Goal: Task Accomplishment & Management: Manage account settings

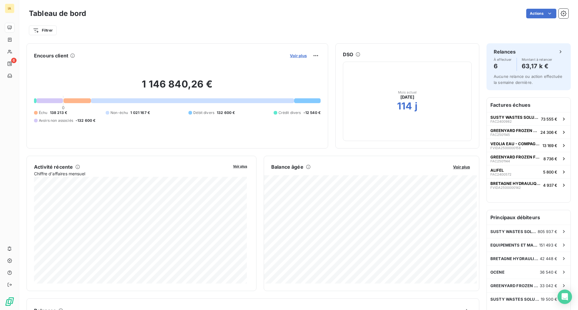
click at [296, 54] on span "Voir plus" at bounding box center [298, 55] width 17 height 5
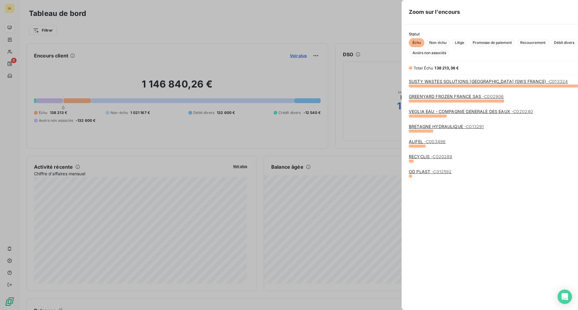
scroll to position [220, 227]
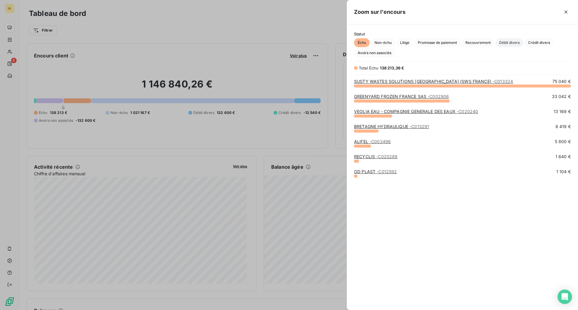
click at [499, 42] on span "Débit divers" at bounding box center [509, 42] width 28 height 9
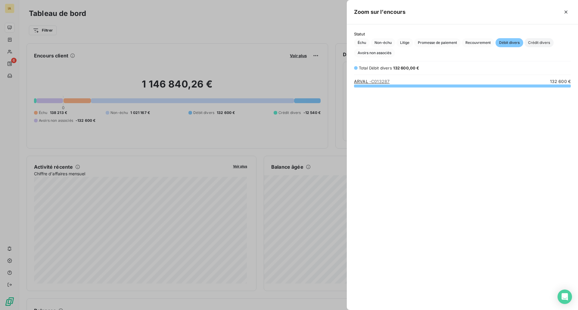
click at [537, 41] on span "Crédit divers" at bounding box center [538, 42] width 29 height 9
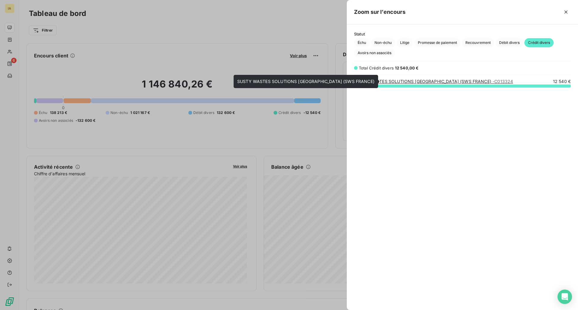
click at [421, 83] on link "SUSTY WASTES SOLUTIONS [GEOGRAPHIC_DATA] (SWS FRANCE) - C013324" at bounding box center [433, 81] width 159 height 5
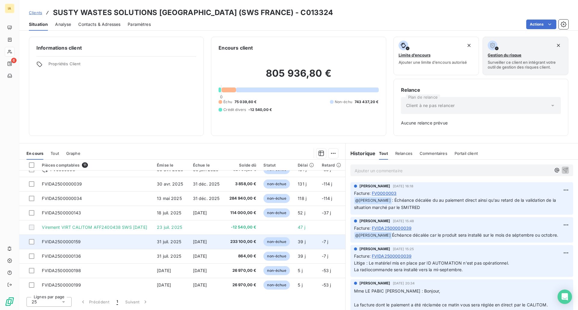
scroll to position [38, 0]
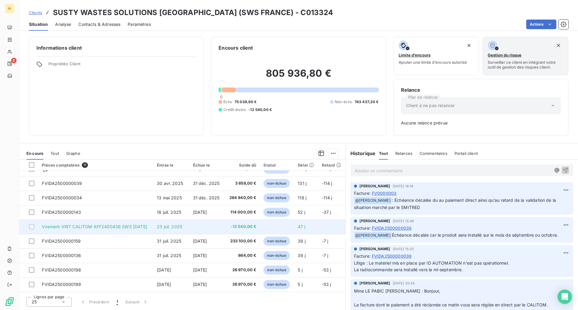
click at [178, 234] on td "23 juil. 2025" at bounding box center [171, 227] width 36 height 14
click at [138, 228] on span "Virement VIRT CALITOM AFF2400438 SWS [DATE]" at bounding box center [94, 226] width 105 height 5
click at [92, 224] on td "Virement VIRT CALITOM AFF2400438 SWS [DATE]" at bounding box center [95, 227] width 115 height 14
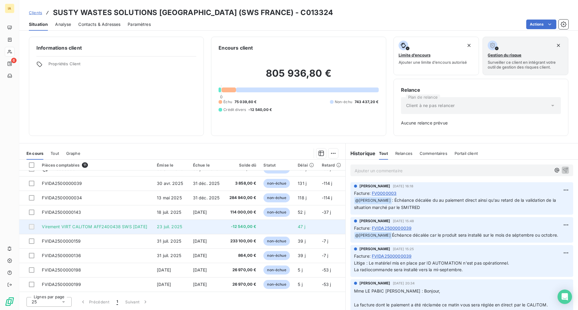
click at [138, 231] on td "Virement VIRT CALITOM AFF2400438 SWS [DATE]" at bounding box center [95, 227] width 115 height 14
drag, startPoint x: 83, startPoint y: 226, endPoint x: 116, endPoint y: 232, distance: 33.7
click at [84, 226] on span "Virement VIRT CALITOM AFF2400438 SWS [DATE]" at bounding box center [94, 226] width 105 height 5
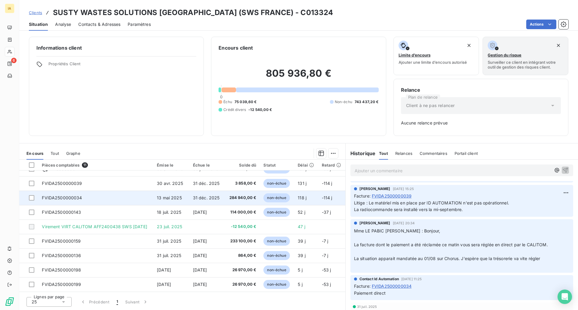
scroll to position [0, 0]
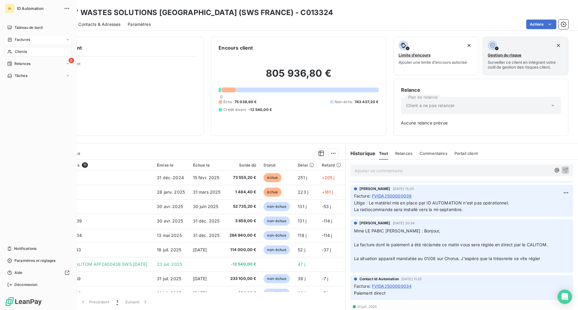
click at [26, 41] on span "Factures" at bounding box center [22, 39] width 15 height 5
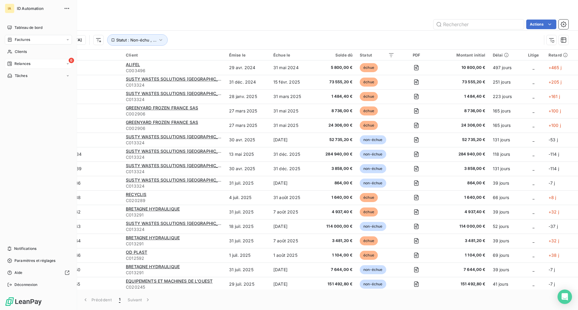
click at [30, 62] on span "Relances" at bounding box center [22, 63] width 16 height 5
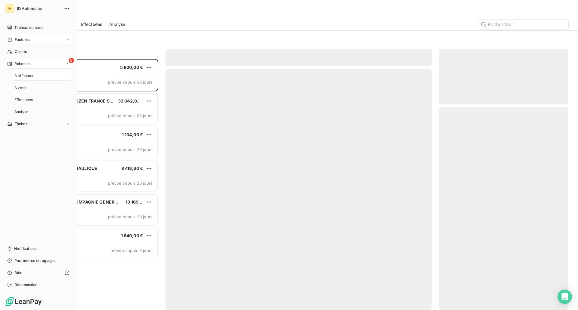
scroll to position [247, 125]
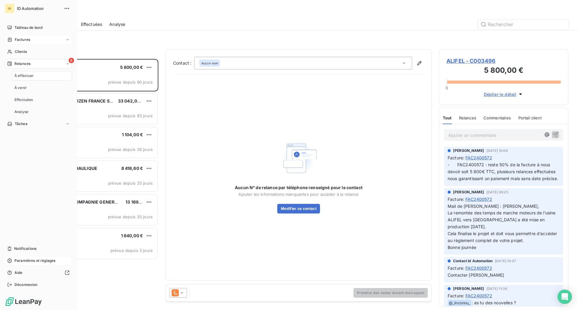
click at [35, 259] on span "Paramètres et réglages" at bounding box center [34, 260] width 41 height 5
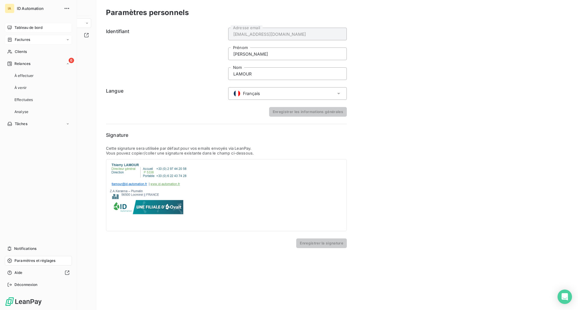
click at [29, 27] on span "Tableau de bord" at bounding box center [28, 27] width 28 height 5
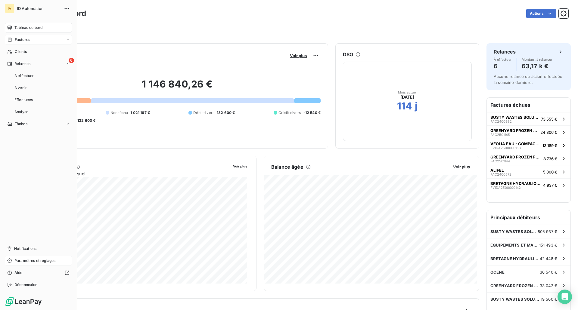
click at [31, 260] on span "Paramètres et réglages" at bounding box center [34, 260] width 41 height 5
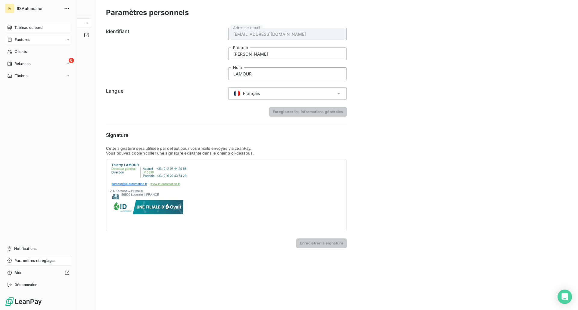
click at [27, 27] on span "Tableau de bord" at bounding box center [28, 27] width 28 height 5
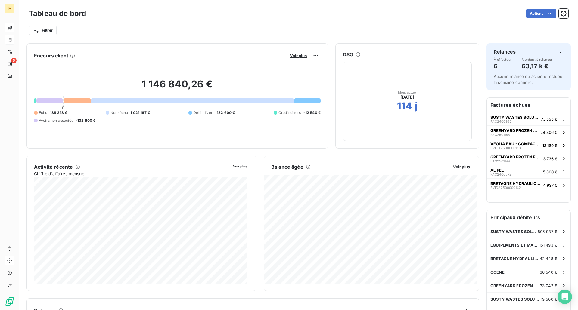
click at [79, 103] on div at bounding box center [76, 100] width 27 height 5
click at [49, 100] on div at bounding box center [49, 100] width 26 height 5
click at [296, 55] on span "Voir plus" at bounding box center [298, 55] width 17 height 5
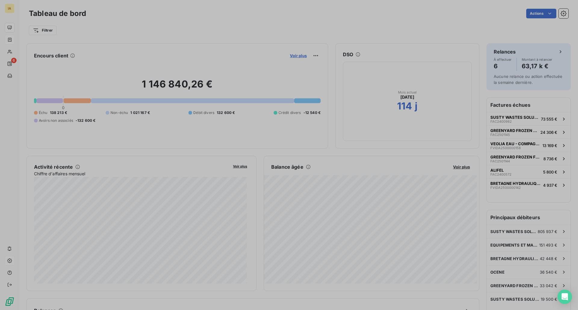
scroll to position [5, 5]
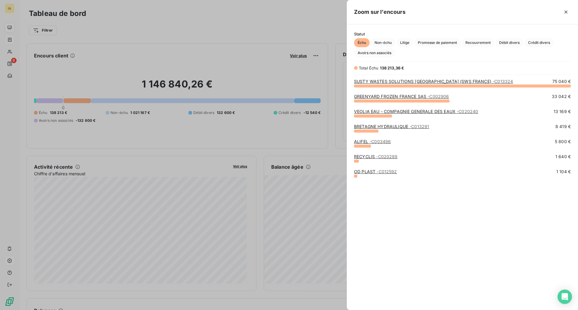
click at [395, 96] on link "GREENYARD FROZEN FRANCE SAS - C002906" at bounding box center [401, 96] width 95 height 5
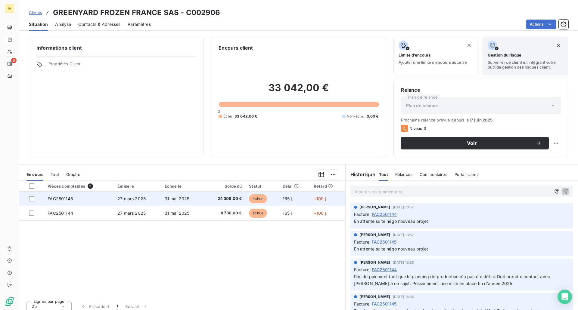
click at [70, 199] on span "FAC2501145" at bounding box center [60, 198] width 25 height 5
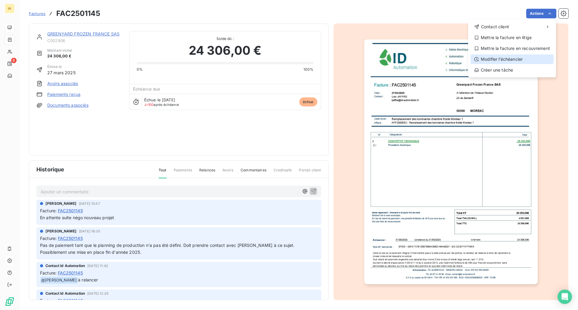
click at [526, 59] on div "Modifier l’échéancier" at bounding box center [511, 59] width 83 height 10
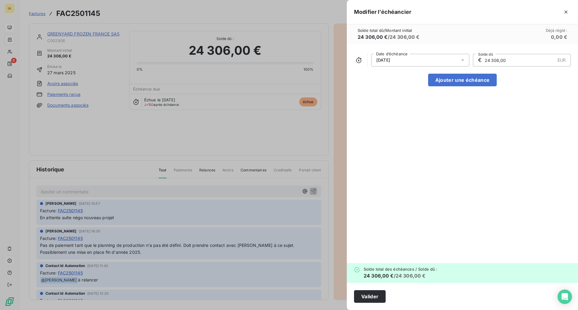
click at [462, 60] on icon at bounding box center [462, 61] width 3 height 2
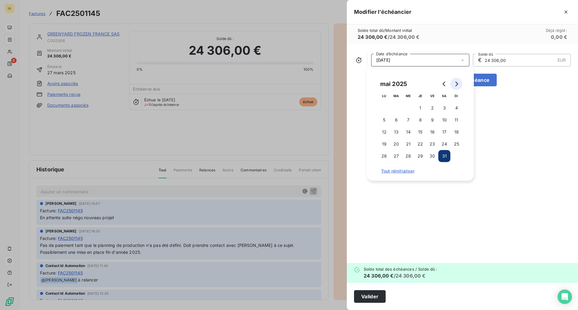
click at [457, 85] on icon "Go to next month" at bounding box center [456, 84] width 3 height 5
click at [457, 84] on icon "Go to next month" at bounding box center [456, 84] width 3 height 5
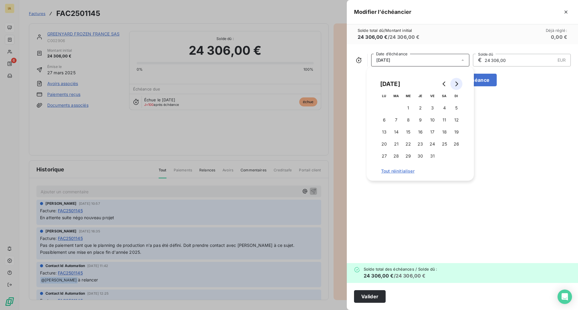
click at [457, 84] on icon "Go to next month" at bounding box center [456, 84] width 3 height 5
click at [443, 85] on icon "Go to previous month" at bounding box center [443, 84] width 3 height 5
click at [456, 156] on button "30" at bounding box center [456, 156] width 12 height 12
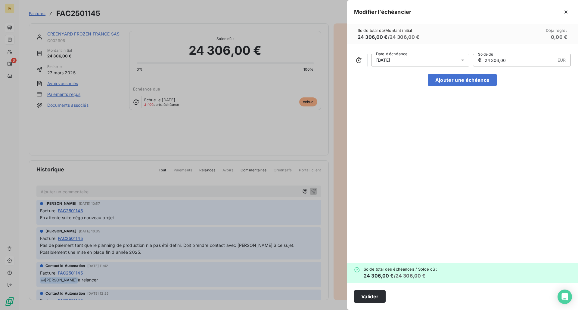
click at [461, 30] on div "Solde total dû / Montant initial 24 306,00 € / 24 306,00 € Déjà réglé : 0,00 €" at bounding box center [462, 34] width 231 height 20
click at [368, 296] on button "Valider" at bounding box center [370, 296] width 32 height 13
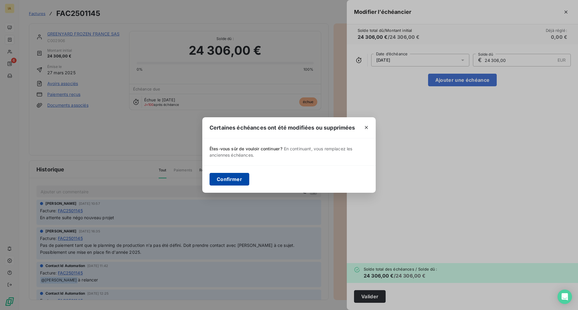
click at [230, 177] on button "Confirmer" at bounding box center [229, 179] width 40 height 13
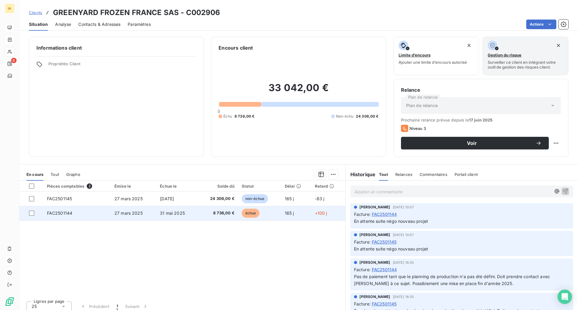
click at [198, 213] on td "8 736,00 €" at bounding box center [217, 213] width 40 height 14
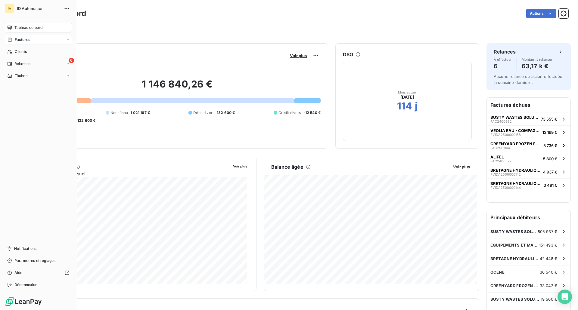
click at [25, 41] on span "Factures" at bounding box center [22, 39] width 15 height 5
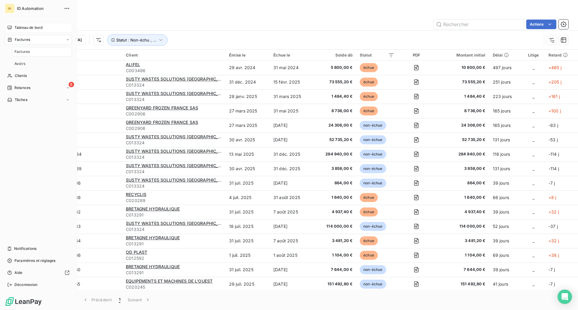
click at [31, 26] on span "Tableau de bord" at bounding box center [28, 27] width 28 height 5
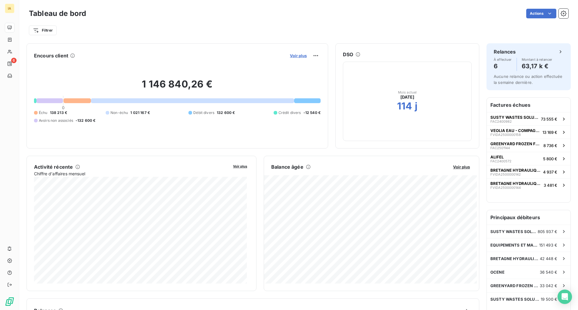
click at [300, 56] on span "Voir plus" at bounding box center [298, 55] width 17 height 5
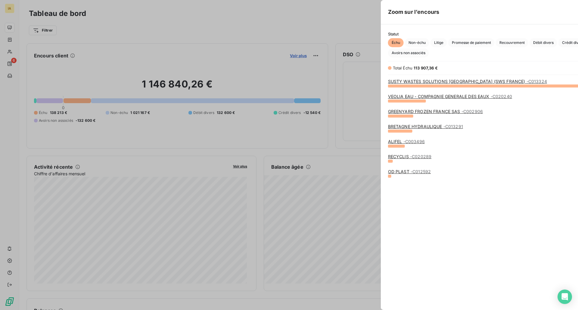
scroll to position [220, 227]
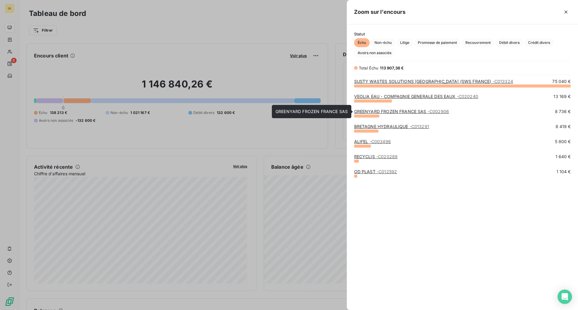
click at [398, 111] on link "GREENYARD FROZEN FRANCE SAS - C002906" at bounding box center [401, 111] width 95 height 5
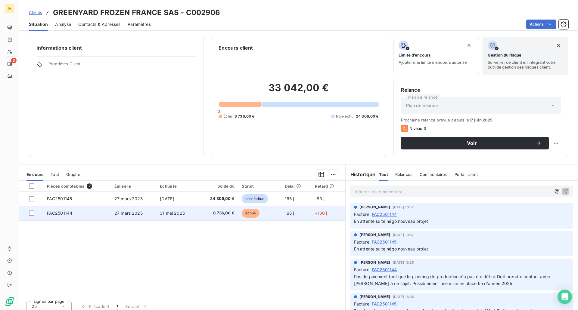
click at [214, 215] on span "8 736,00 €" at bounding box center [217, 213] width 33 height 6
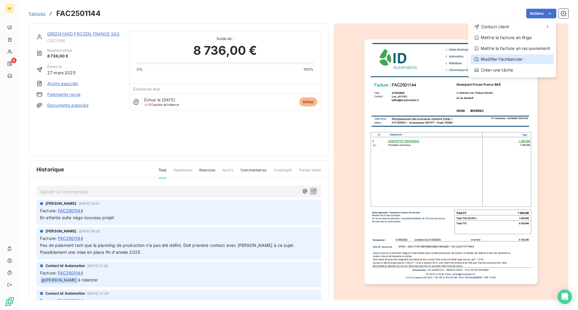
click at [497, 61] on div "Modifier l’échéancier" at bounding box center [511, 59] width 83 height 10
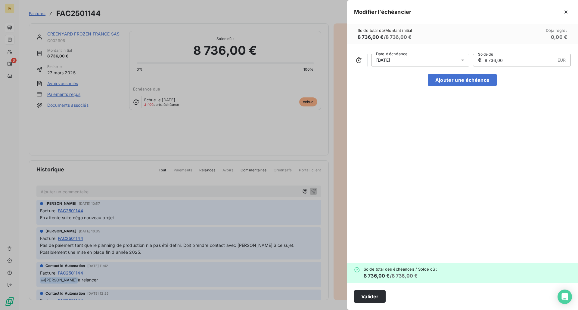
click at [464, 58] on icon at bounding box center [462, 60] width 6 height 6
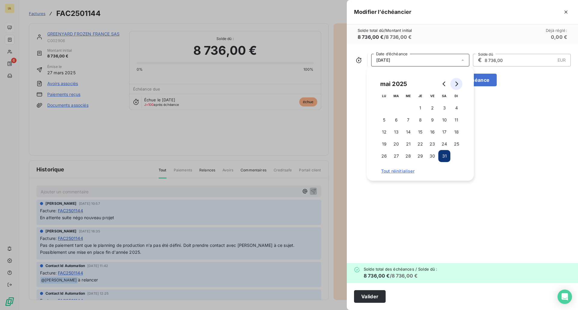
click at [455, 84] on icon "Go to next month" at bounding box center [456, 84] width 5 height 5
click at [455, 83] on icon "Go to next month" at bounding box center [456, 84] width 5 height 5
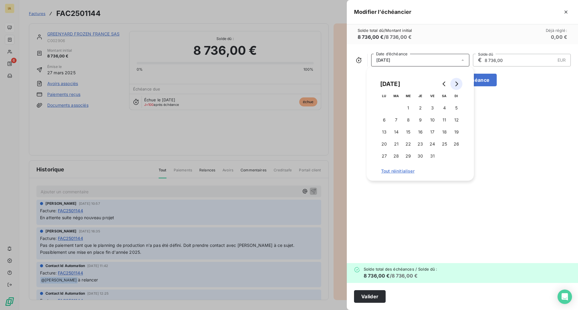
click at [455, 83] on icon "Go to next month" at bounding box center [456, 84] width 5 height 5
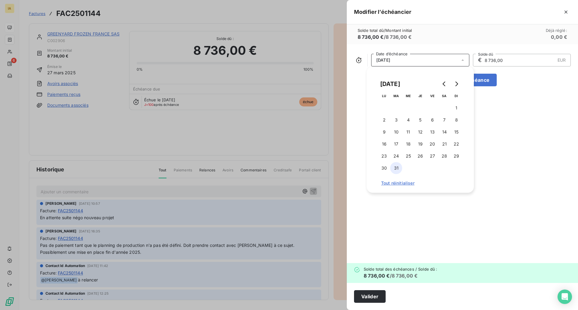
drag, startPoint x: 394, startPoint y: 168, endPoint x: 396, endPoint y: 171, distance: 4.1
click at [394, 168] on button "31" at bounding box center [396, 168] width 12 height 12
click at [495, 128] on div "[DATE] Date d’échéance € 8 736,00 EUR Solde dû Ajouter une échéance" at bounding box center [462, 153] width 231 height 219
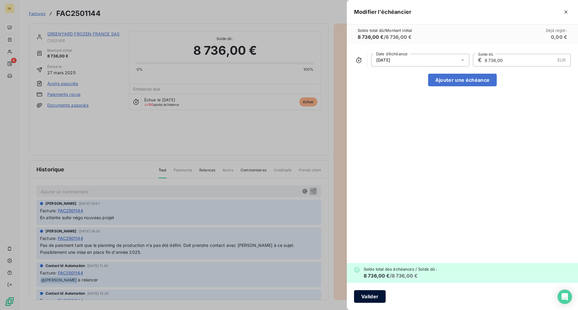
click at [372, 293] on button "Valider" at bounding box center [370, 296] width 32 height 13
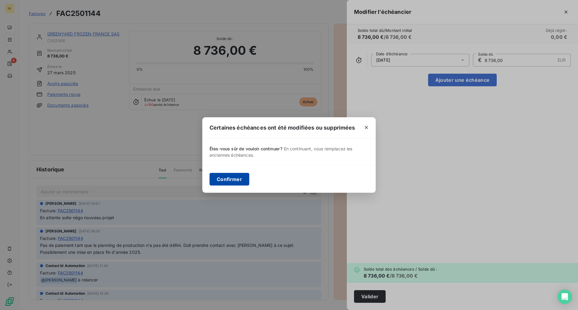
click at [227, 173] on button "Confirmer" at bounding box center [229, 179] width 40 height 13
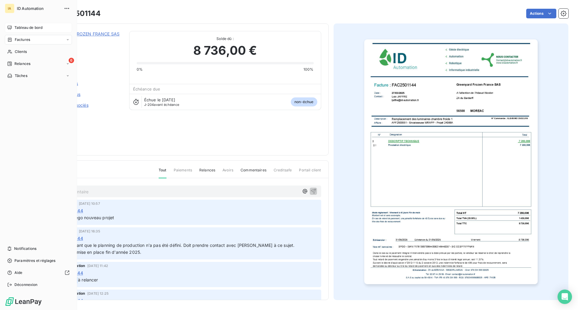
click at [34, 26] on span "Tableau de bord" at bounding box center [28, 27] width 28 height 5
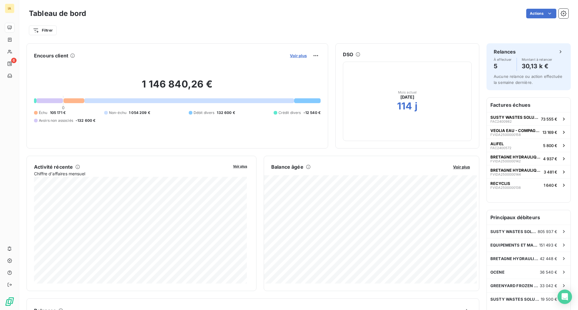
click at [290, 54] on span "Voir plus" at bounding box center [298, 55] width 17 height 5
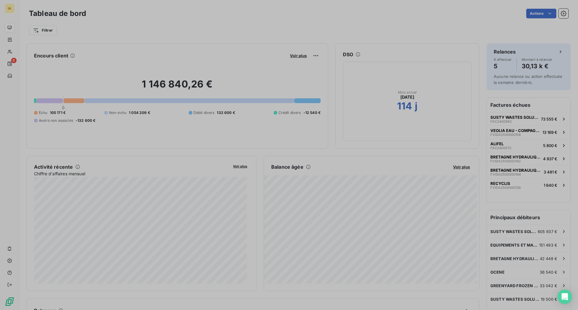
scroll to position [220, 227]
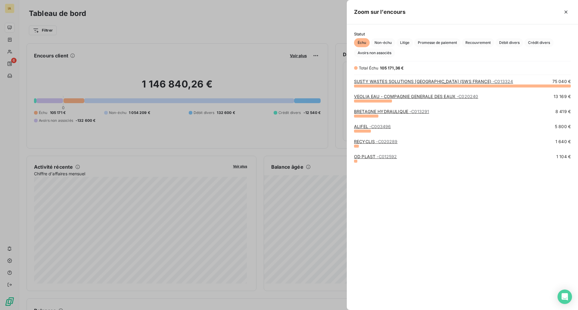
click at [406, 80] on link "SUSTY WASTES SOLUTIONS [GEOGRAPHIC_DATA] (SWS FRANCE) - C013324" at bounding box center [433, 81] width 159 height 5
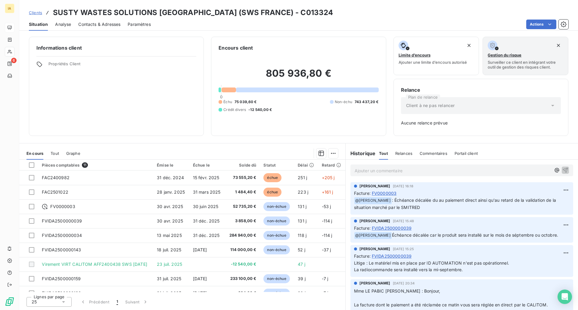
drag, startPoint x: 385, startPoint y: 240, endPoint x: 353, endPoint y: 236, distance: 33.1
click at [353, 236] on div "[PERSON_NAME] [DATE] 15:48 Facture : FVIDA2500000039 ﻿ @ [PERSON_NAME] Échéance…" at bounding box center [461, 230] width 223 height 26
copy p "﻿ @ [PERSON_NAME] Échéance décalée car le produit sera installé sur le mois de …"
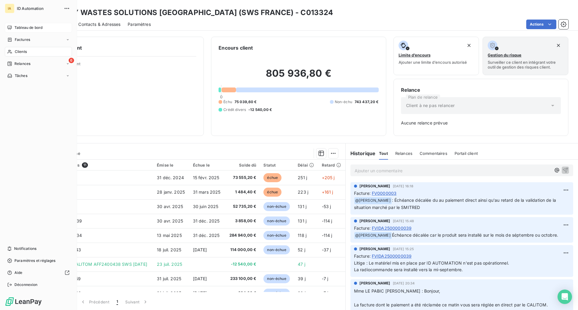
click at [18, 29] on span "Tableau de bord" at bounding box center [28, 27] width 28 height 5
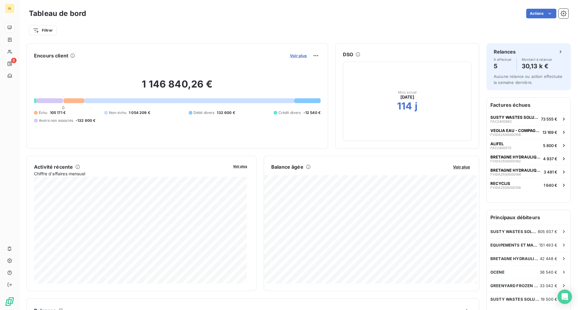
click at [292, 55] on span "Voir plus" at bounding box center [298, 55] width 17 height 5
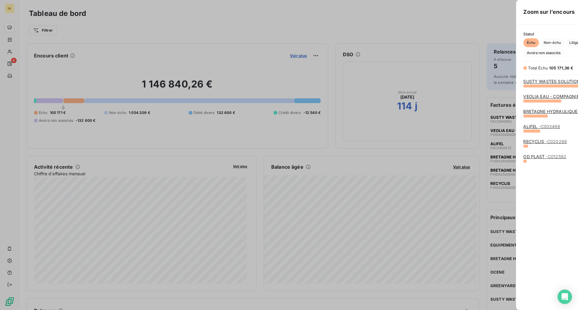
scroll to position [306, 227]
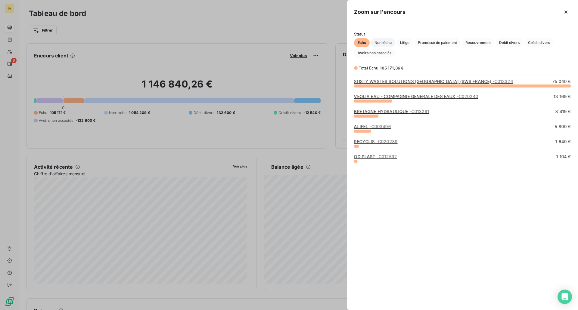
click at [378, 43] on span "Non-échu" at bounding box center [383, 42] width 24 height 9
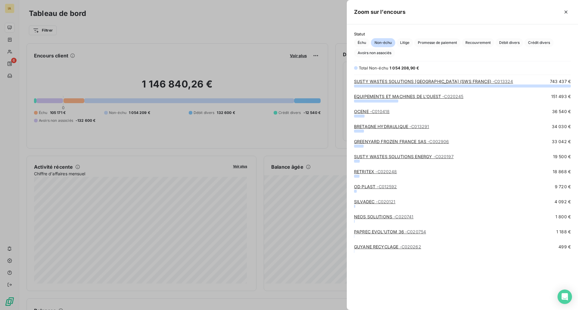
scroll to position [220, 227]
click at [381, 140] on link "GREENYARD FROZEN FRANCE SAS - C002906" at bounding box center [401, 141] width 95 height 5
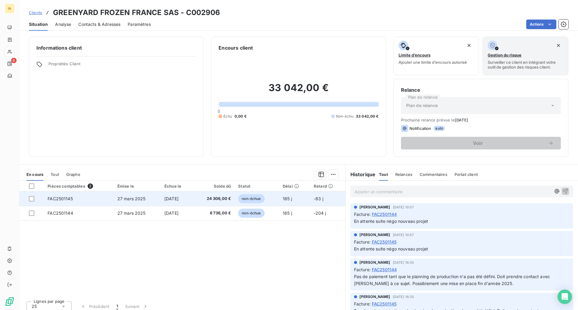
click at [193, 199] on td "[DATE]" at bounding box center [177, 199] width 32 height 14
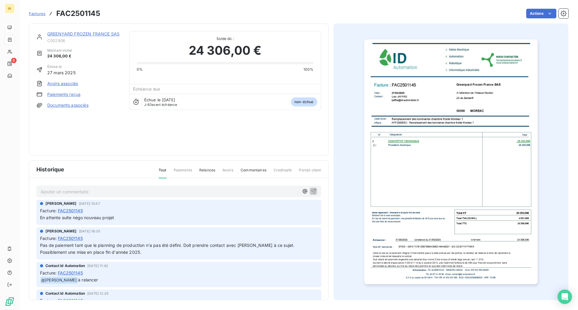
click at [78, 190] on p "Ajouter un commentaire ﻿" at bounding box center [170, 192] width 258 height 8
drag, startPoint x: 171, startPoint y: 191, endPoint x: 8, endPoint y: 190, distance: 163.4
click at [8, 190] on div "IA 6 Factures FAC2501145 Actions GREENYARD FROZEN FRANCE SAS C002906 Montant in…" at bounding box center [289, 155] width 578 height 310
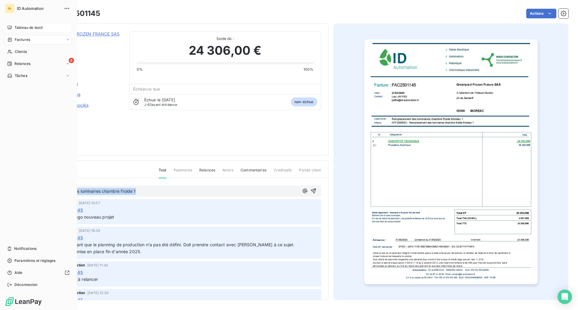
click at [23, 37] on span "Factures" at bounding box center [22, 39] width 15 height 5
click at [26, 28] on span "Tableau de bord" at bounding box center [28, 27] width 28 height 5
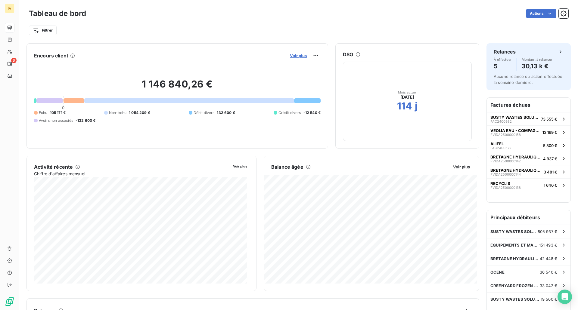
click at [295, 55] on span "Voir plus" at bounding box center [298, 55] width 17 height 5
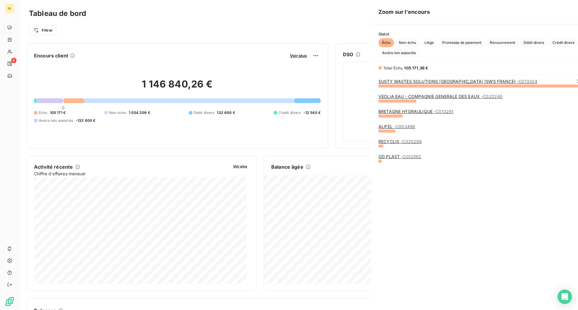
scroll to position [306, 227]
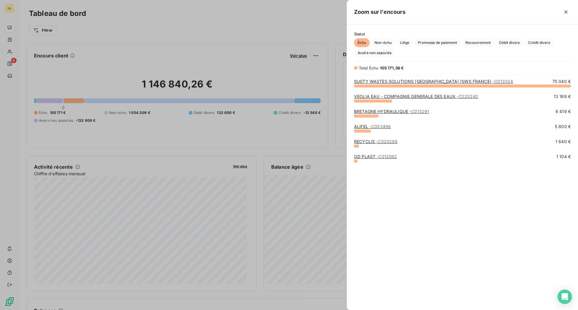
click at [389, 79] on link "SUSTY WASTES SOLUTIONS [GEOGRAPHIC_DATA] (SWS FRANCE) - C013324" at bounding box center [433, 81] width 159 height 5
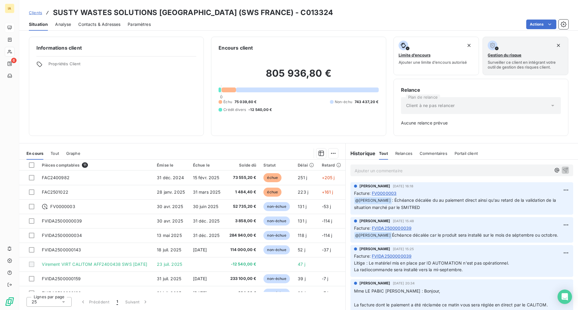
drag, startPoint x: 378, startPoint y: 243, endPoint x: 362, endPoint y: 239, distance: 16.8
click at [350, 236] on div "[PERSON_NAME] [DATE] 15:48 Facture : FVIDA2500000039 ﻿ @ [PERSON_NAME] Échéance…" at bounding box center [461, 230] width 232 height 28
copy p "﻿ @ [PERSON_NAME] Échéance décalée car le produit sera installé sur le mois de …"
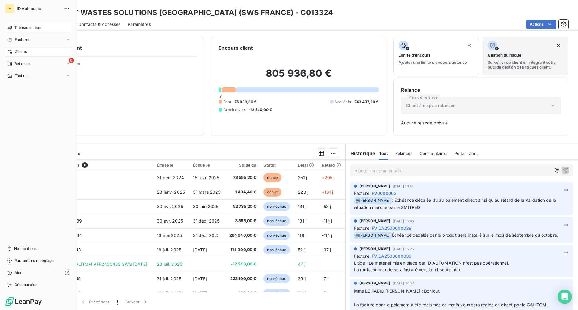
click at [27, 24] on div "Tableau de bord" at bounding box center [38, 28] width 67 height 10
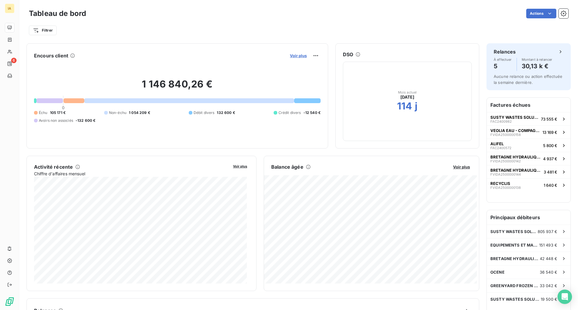
click at [293, 56] on span "Voir plus" at bounding box center [298, 55] width 17 height 5
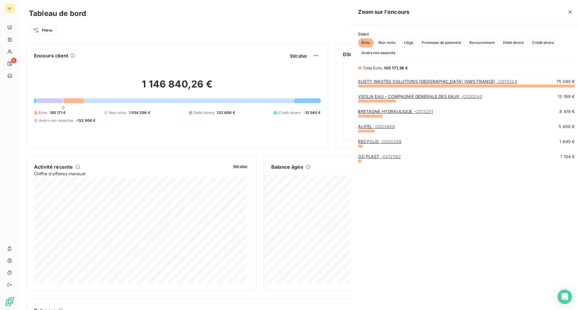
scroll to position [306, 227]
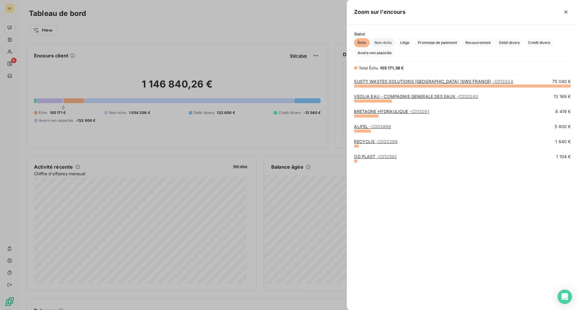
click at [385, 44] on span "Non-échu" at bounding box center [383, 42] width 24 height 9
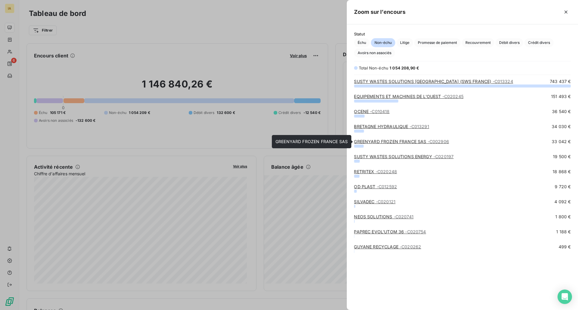
click at [373, 140] on link "GREENYARD FROZEN FRANCE SAS - C002906" at bounding box center [401, 141] width 95 height 5
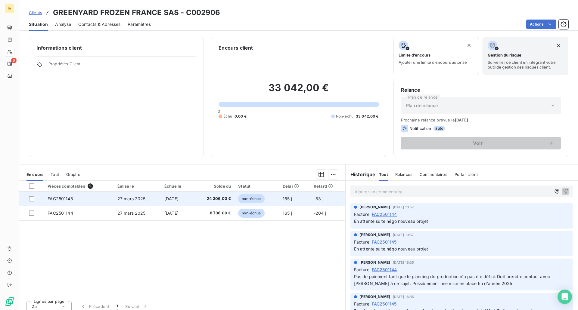
click at [69, 199] on span "FAC2501145" at bounding box center [60, 198] width 25 height 5
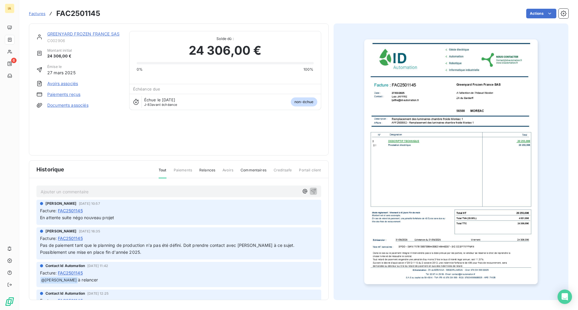
click at [71, 190] on p "Ajouter un commentaire ﻿" at bounding box center [170, 192] width 258 height 8
drag, startPoint x: 146, startPoint y: 194, endPoint x: 20, endPoint y: 186, distance: 125.7
click at [17, 183] on div "IA 6 Factures FAC2501145 Actions GREENYARD FROZEN FRANCE SAS C002906 Montant in…" at bounding box center [289, 155] width 578 height 310
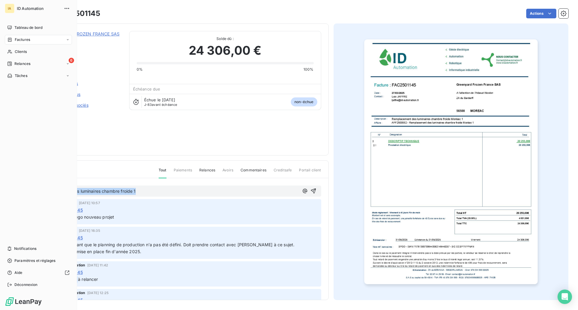
drag, startPoint x: 149, startPoint y: 189, endPoint x: 9, endPoint y: 182, distance: 140.1
click at [9, 182] on div "IA ID Automation Tableau de bord Factures Clients 6 Relances Tâches Notificatio…" at bounding box center [289, 155] width 578 height 310
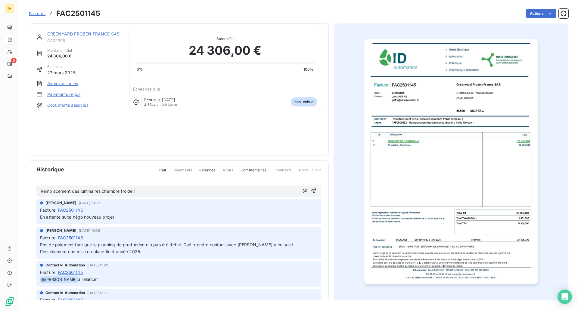
click at [128, 213] on div "En attente suite négo nouveau projet" at bounding box center [178, 217] width 277 height 8
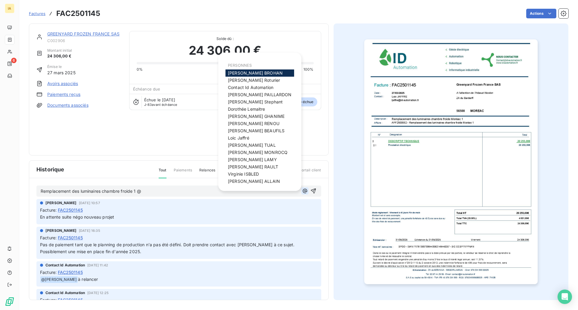
click at [302, 191] on icon "button" at bounding box center [305, 191] width 6 height 6
click at [257, 70] on span "[PERSON_NAME]" at bounding box center [255, 72] width 55 height 5
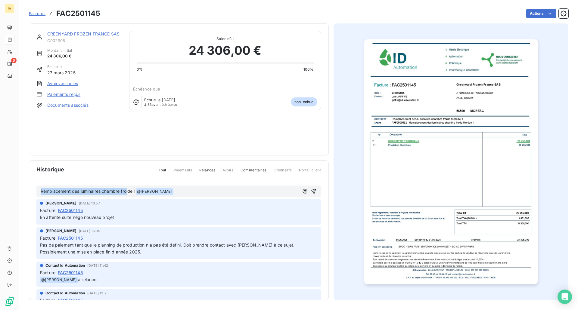
drag, startPoint x: 136, startPoint y: 191, endPoint x: 7, endPoint y: 181, distance: 129.7
click at [7, 181] on div "IA 6 Factures FAC2501145 Actions GREENYARD FROZEN FRANCE SAS C002906 Montant in…" at bounding box center [289, 155] width 578 height 310
drag, startPoint x: 103, startPoint y: 193, endPoint x: -34, endPoint y: 189, distance: 137.2
click at [0, 189] on html "IA 6 Factures FAC2501145 Actions GREENYARD FROZEN FRANCE SAS C002906 Montant in…" at bounding box center [289, 155] width 578 height 310
click at [54, 192] on span "Echéance décalée : le paiement sera effectué lorsque les travaux seront effectué" at bounding box center [122, 191] width 163 height 5
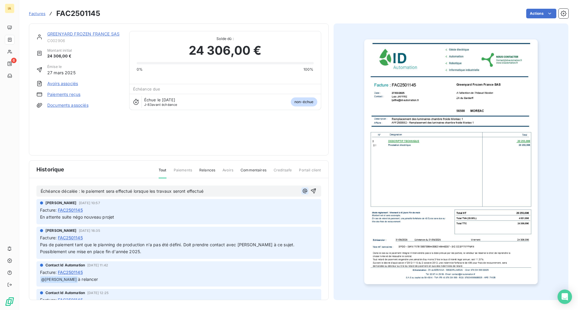
click at [302, 191] on icon "button" at bounding box center [304, 191] width 5 height 5
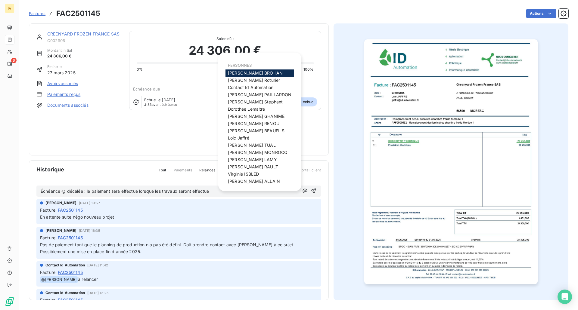
click at [240, 70] on div "[PERSON_NAME]" at bounding box center [259, 72] width 69 height 7
click at [238, 70] on span "[PERSON_NAME]" at bounding box center [255, 72] width 55 height 5
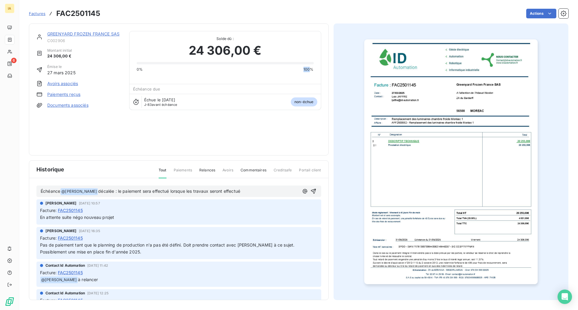
click at [238, 70] on div "0% 100%" at bounding box center [225, 69] width 177 height 5
click at [75, 192] on span "@ [PERSON_NAME] ﻿" at bounding box center [78, 191] width 37 height 7
click at [85, 212] on div "Facture : FAC2501145" at bounding box center [178, 210] width 277 height 6
drag, startPoint x: 108, startPoint y: 190, endPoint x: 60, endPoint y: 190, distance: 47.8
click at [60, 190] on p "Échéance @ [PERSON_NAME] ﻿ décalée : le paiement sera effectué lorsque les trav…" at bounding box center [170, 191] width 258 height 7
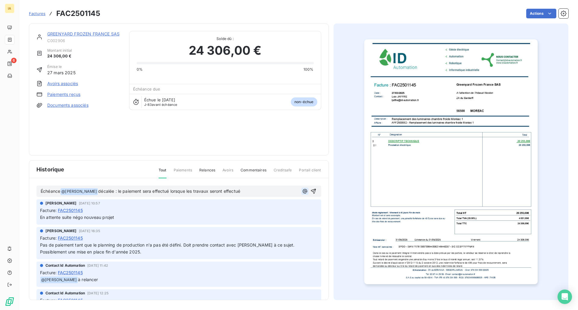
click at [302, 192] on icon "button" at bounding box center [304, 191] width 5 height 5
drag, startPoint x: 109, startPoint y: 190, endPoint x: -21, endPoint y: 171, distance: 132.3
click at [0, 171] on html "IA 6 Factures FAC2501145 Actions GREENYARD FROZEN FRANCE SAS C002906 Montant in…" at bounding box center [289, 155] width 578 height 310
drag, startPoint x: 163, startPoint y: 191, endPoint x: 168, endPoint y: 191, distance: 5.1
click at [164, 191] on span "Echéance décalée : le paiement sera effectué lorsque les travaux seront effectué" at bounding box center [122, 191] width 163 height 5
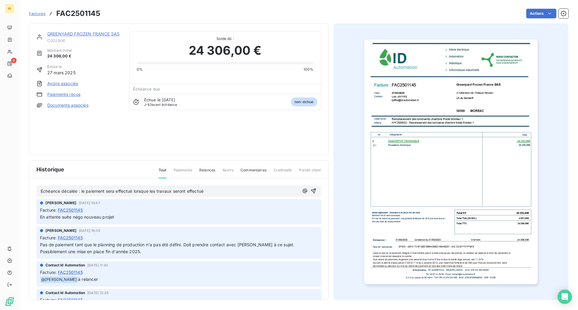
click at [245, 187] on div "Echéance décalée : le paiement sera effectué lorsque les travaux seront effectué" at bounding box center [178, 191] width 285 height 11
click at [227, 192] on p "Echéance décalée : le paiement sera effectué lorsque les travaux seront effectué" at bounding box center [170, 191] width 258 height 7
click at [48, 193] on span "Echéance décalée : le paiement sera effectué lorsque les travaux seront effectué" at bounding box center [122, 191] width 163 height 5
click at [42, 190] on span "Échéance décalée : le paiement sera effectué lorsque les travaux seront effectué" at bounding box center [122, 191] width 163 height 5
click at [302, 191] on icon "button" at bounding box center [305, 191] width 6 height 6
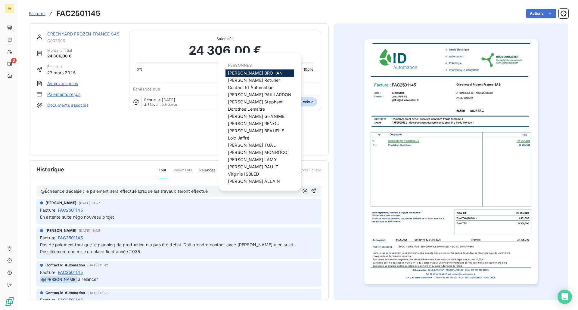
click at [267, 73] on span "[PERSON_NAME]" at bounding box center [255, 72] width 55 height 5
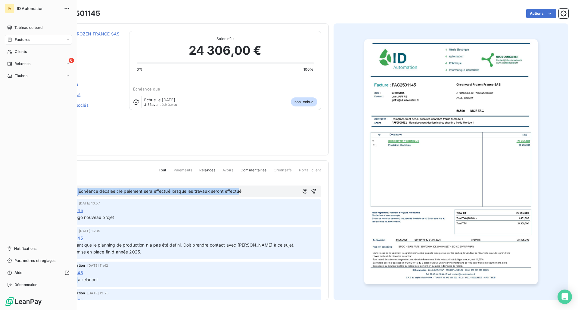
drag, startPoint x: 261, startPoint y: 192, endPoint x: 1, endPoint y: 180, distance: 260.8
click at [1, 181] on div "IA ID Automation Tableau de bord Factures Clients 6 Relances Tâches Notificatio…" at bounding box center [289, 155] width 578 height 310
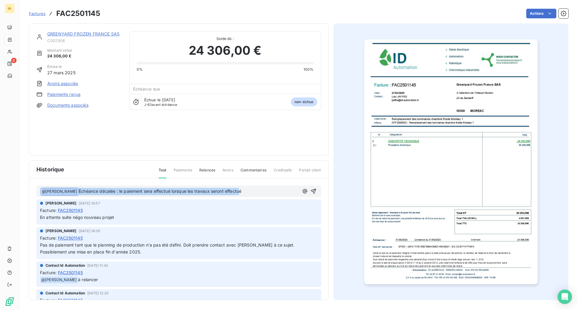
copy p "﻿ @ [PERSON_NAME] ﻿ Échéance décalée : le paiement sera effectué lorsque les tr…"
click at [310, 191] on icon "button" at bounding box center [313, 191] width 6 height 6
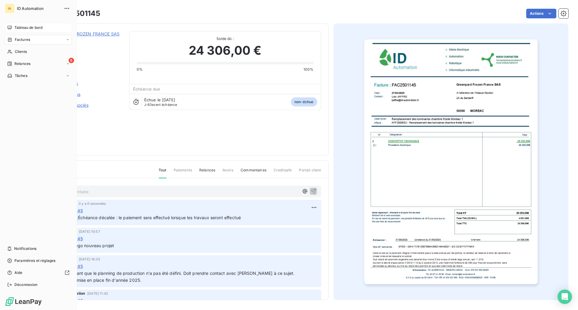
click at [12, 28] on div "Tableau de bord" at bounding box center [38, 28] width 67 height 10
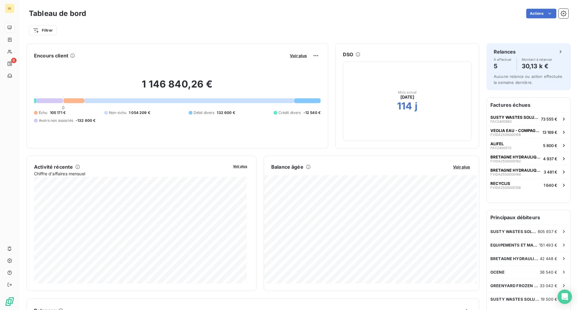
click at [294, 53] on button "Voir plus" at bounding box center [298, 55] width 20 height 5
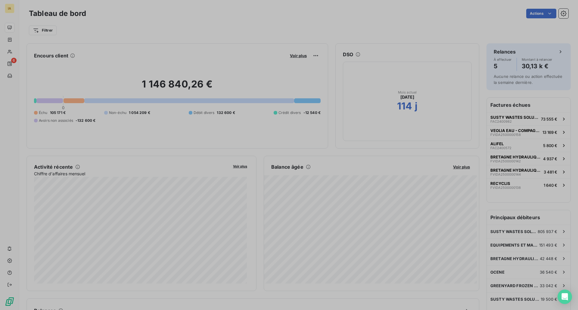
scroll to position [306, 227]
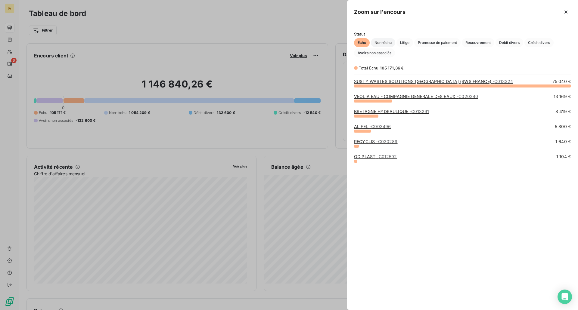
click at [383, 42] on span "Non-échu" at bounding box center [383, 42] width 24 height 9
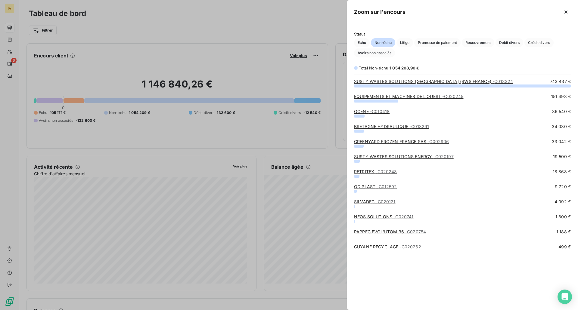
click at [367, 141] on link "GREENYARD FROZEN FRANCE SAS - C002906" at bounding box center [401, 141] width 95 height 5
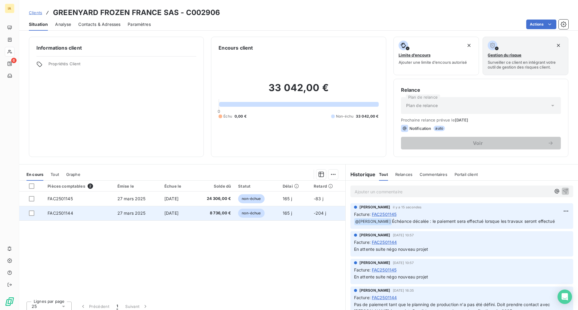
click at [142, 215] on td "27 mars 2025" at bounding box center [137, 213] width 47 height 14
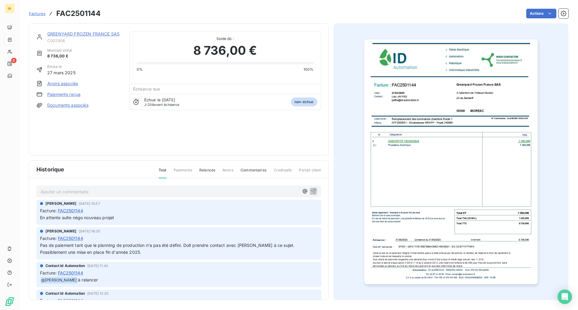
click at [75, 192] on p "Ajouter un commentaire ﻿" at bounding box center [170, 192] width 258 height 8
click at [310, 192] on icon "button" at bounding box center [313, 191] width 6 height 6
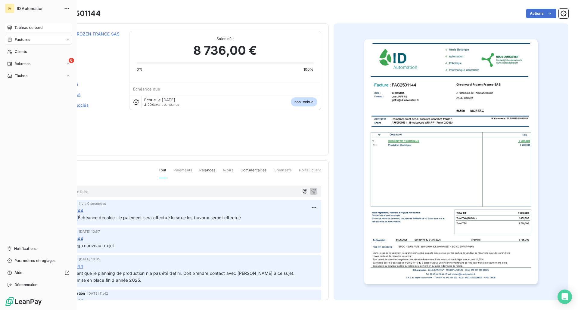
click at [19, 27] on span "Tableau de bord" at bounding box center [28, 27] width 28 height 5
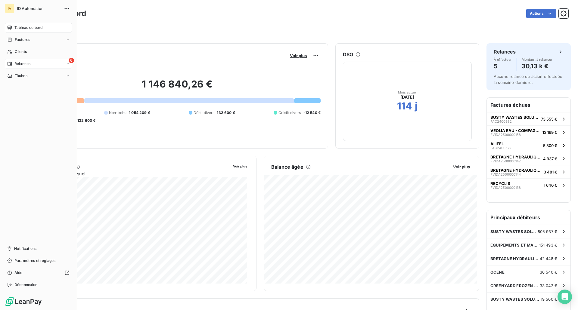
click at [21, 62] on span "Relances" at bounding box center [22, 63] width 16 height 5
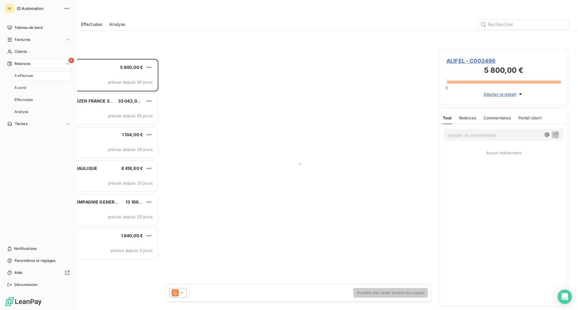
scroll to position [247, 125]
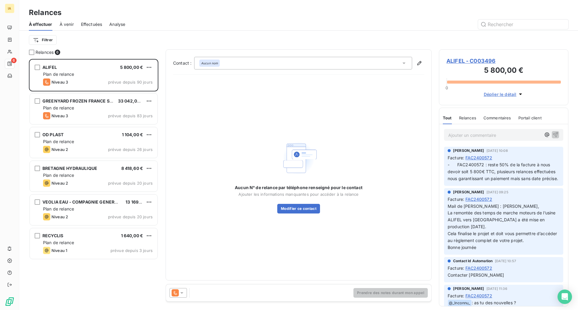
click at [261, 131] on div "Aucun N° de relance par téléphone renseigné pour le contact Ajouter les informa…" at bounding box center [298, 176] width 251 height 194
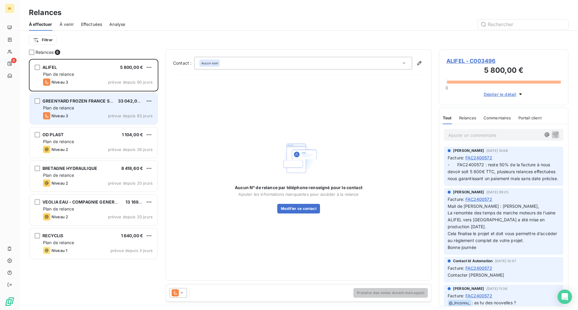
drag, startPoint x: 185, startPoint y: 120, endPoint x: 140, endPoint y: 109, distance: 46.0
click at [184, 120] on div "Aucun N° de relance par téléphone renseigné pour le contact Ajouter les informa…" at bounding box center [298, 176] width 251 height 194
click at [151, 102] on html "IA 6 Relances À effectuer À venir Effectuées Analyse Filtrer Relances 6 ALIFEL …" at bounding box center [289, 155] width 578 height 310
click at [137, 124] on div "Passer cette action" at bounding box center [123, 124] width 54 height 10
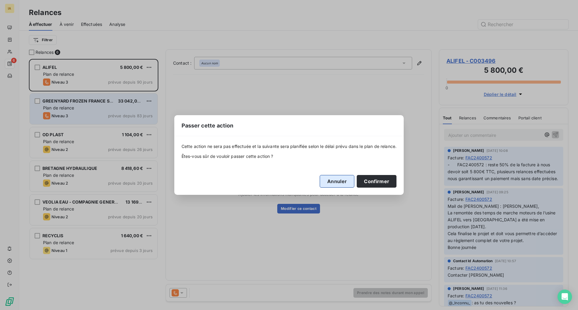
click at [336, 182] on button "Annuler" at bounding box center [336, 181] width 35 height 13
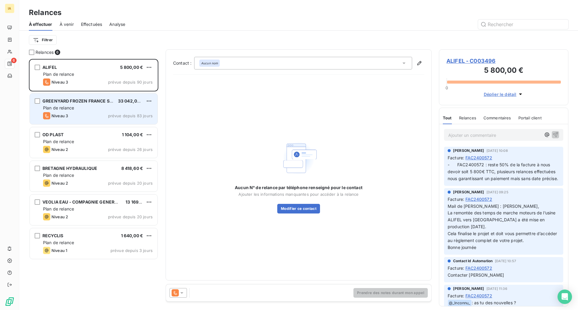
click at [352, 105] on div "Aucun N° de relance par téléphone renseigné pour le contact Ajouter les informa…" at bounding box center [298, 176] width 251 height 194
click at [91, 113] on div "Niveau 3 prévue depuis 83 jours" at bounding box center [97, 115] width 109 height 7
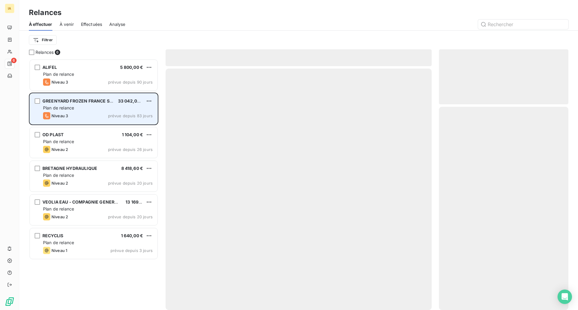
click at [91, 113] on div "Niveau 3 prévue depuis 83 jours" at bounding box center [97, 115] width 109 height 7
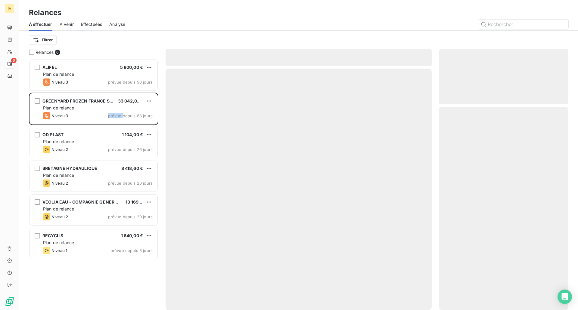
click at [66, 25] on span "À venir" at bounding box center [67, 24] width 14 height 6
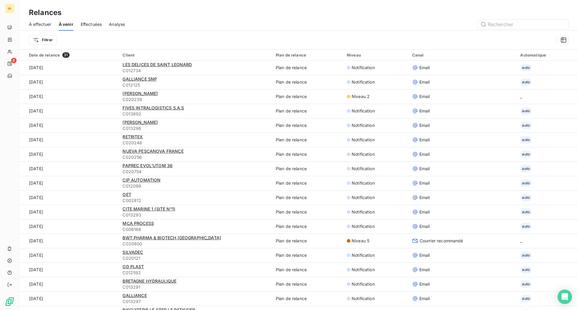
click at [85, 23] on span "Effectuées" at bounding box center [91, 24] width 21 height 6
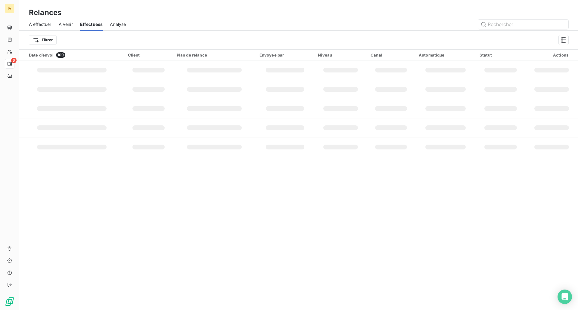
click at [40, 24] on span "À effectuer" at bounding box center [40, 24] width 23 height 6
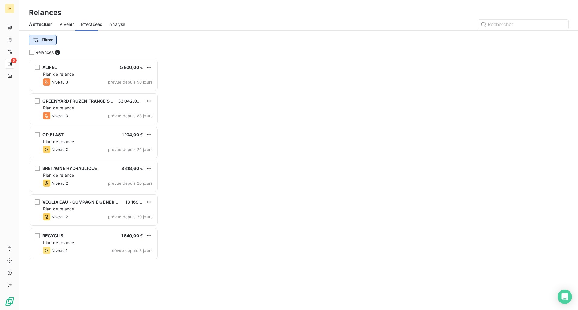
scroll to position [247, 125]
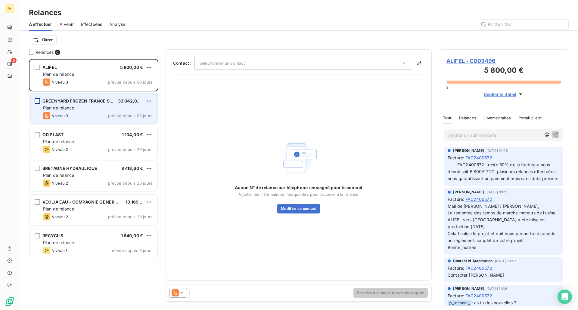
click at [35, 103] on div "grid" at bounding box center [37, 100] width 5 height 5
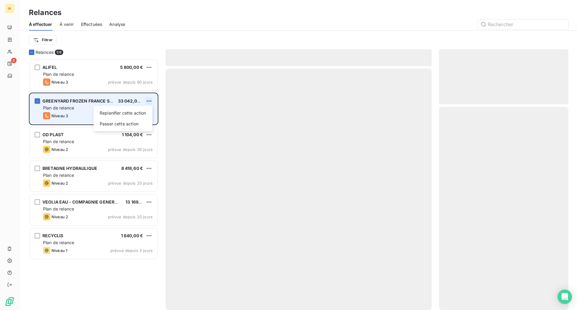
click at [149, 100] on html "IA 6 Relances À effectuer À venir Effectuées Analyse Filtrer Relances 1/ 6 ALIF…" at bounding box center [289, 155] width 578 height 310
click at [136, 124] on div "Passer cette action" at bounding box center [123, 124] width 54 height 10
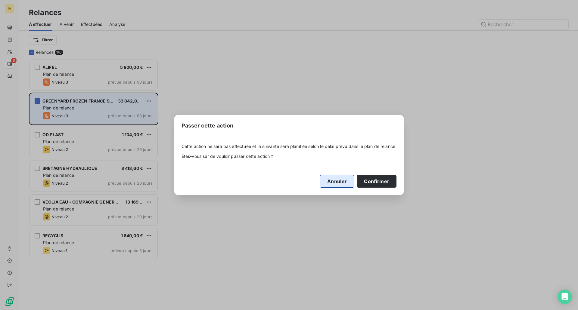
click at [330, 182] on button "Annuler" at bounding box center [336, 181] width 35 height 13
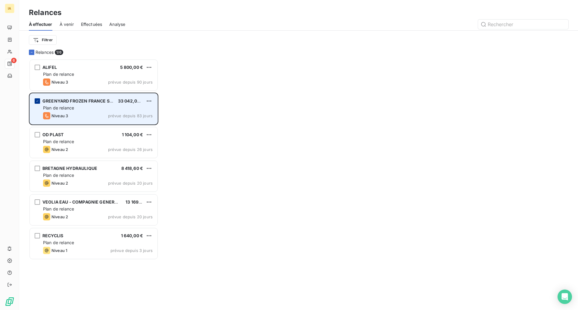
click at [37, 99] on icon "grid" at bounding box center [37, 101] width 4 height 4
click at [291, 133] on div "Relances 6 ALIFEL 5 800,00 € Plan de relance Niveau 3 prévue depuis 90 jours GR…" at bounding box center [298, 179] width 558 height 261
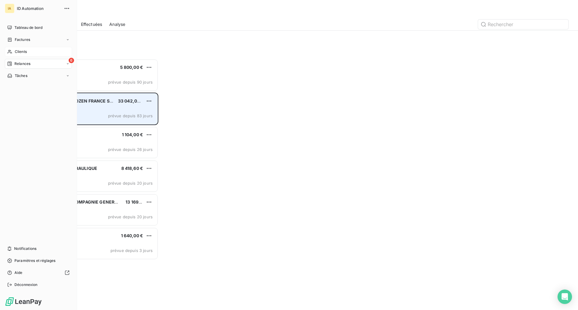
click at [16, 52] on span "Clients" at bounding box center [21, 51] width 12 height 5
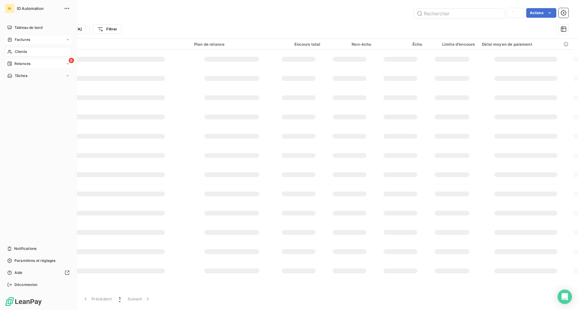
click at [21, 38] on span "Factures" at bounding box center [22, 39] width 15 height 5
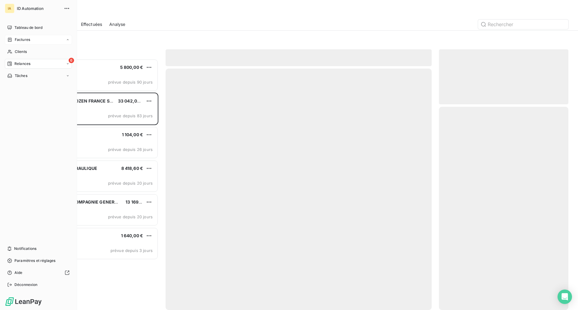
scroll to position [247, 125]
click at [33, 29] on span "Tableau de bord" at bounding box center [28, 27] width 28 height 5
click at [24, 26] on span "Tableau de bord" at bounding box center [28, 27] width 28 height 5
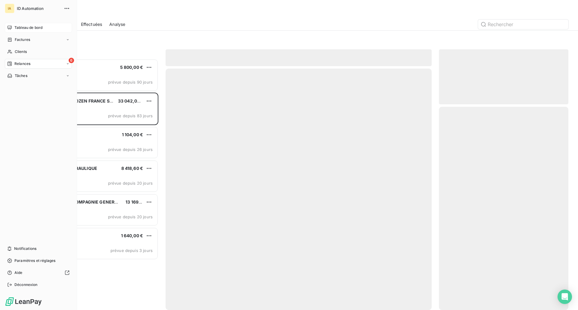
click at [24, 26] on span "Tableau de bord" at bounding box center [28, 27] width 28 height 5
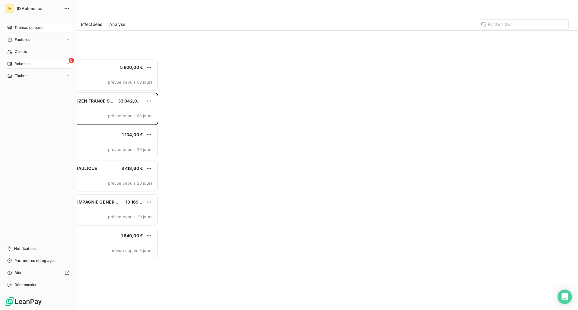
click at [26, 27] on span "Tableau de bord" at bounding box center [28, 27] width 28 height 5
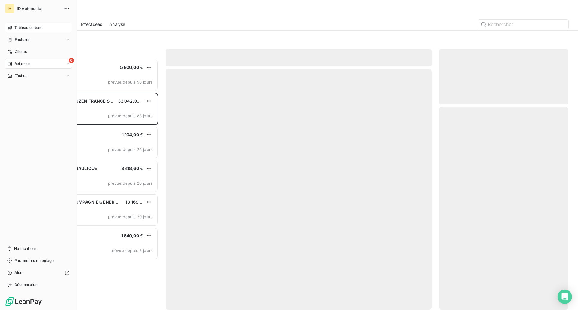
scroll to position [247, 125]
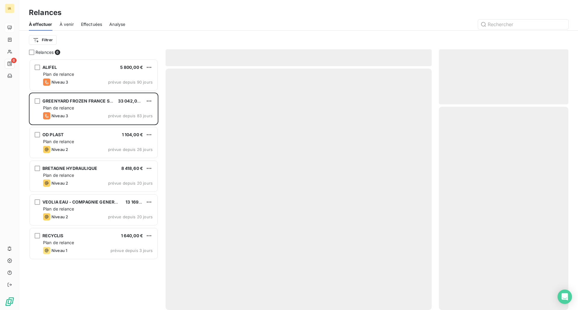
click at [280, 122] on div at bounding box center [298, 190] width 266 height 242
click at [64, 26] on span "À venir" at bounding box center [67, 24] width 14 height 6
click at [47, 26] on span "À effectuer" at bounding box center [40, 24] width 23 height 6
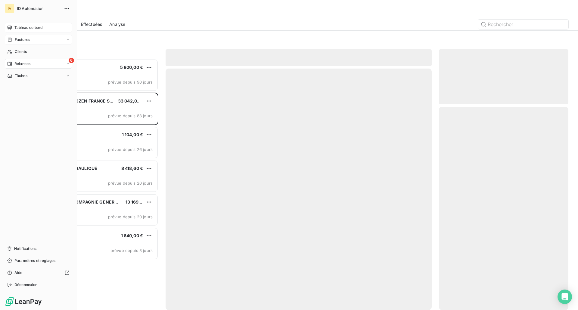
click at [14, 41] on div "Factures" at bounding box center [18, 39] width 23 height 5
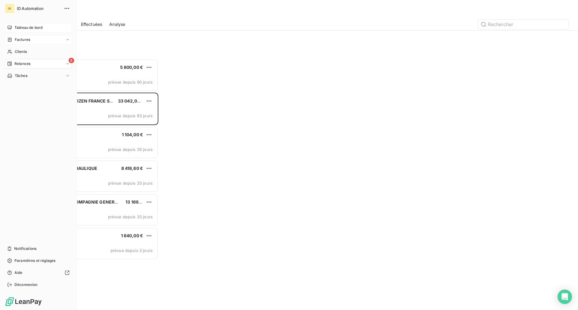
click at [11, 28] on icon at bounding box center [10, 28] width 4 height 4
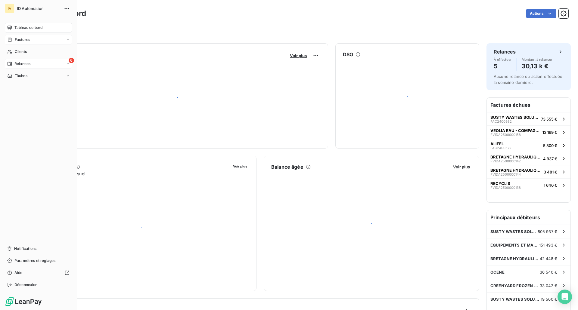
click at [11, 28] on icon at bounding box center [10, 28] width 4 height 4
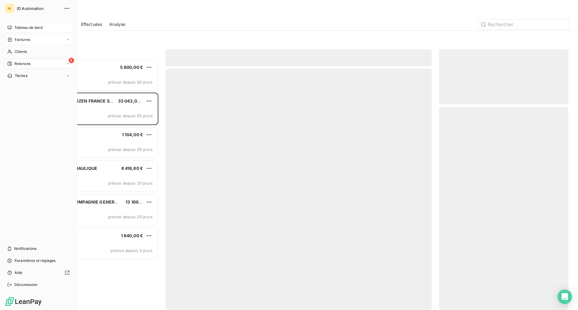
scroll to position [247, 125]
click at [26, 28] on span "Tableau de bord" at bounding box center [28, 27] width 28 height 5
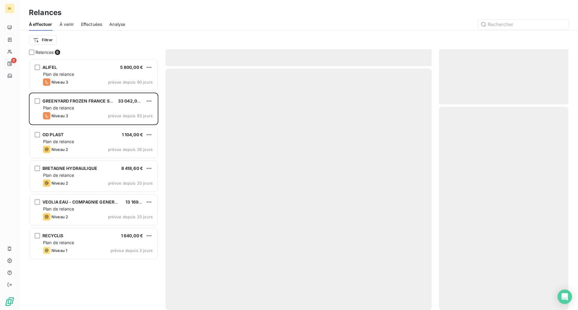
click at [245, 100] on div at bounding box center [298, 190] width 266 height 242
click at [48, 42] on html "IA 6 Relances À effectuer À venir Effectuées Analyse Filtrer Relances 6 ALIFEL …" at bounding box center [289, 155] width 578 height 310
drag, startPoint x: 67, startPoint y: 25, endPoint x: 72, endPoint y: 25, distance: 4.8
click at [67, 25] on html "IA 6 Relances À effectuer À venir Effectuées Analyse Filtrer Rechercher et séle…" at bounding box center [289, 155] width 578 height 310
click at [100, 26] on span "Effectuées" at bounding box center [91, 24] width 21 height 6
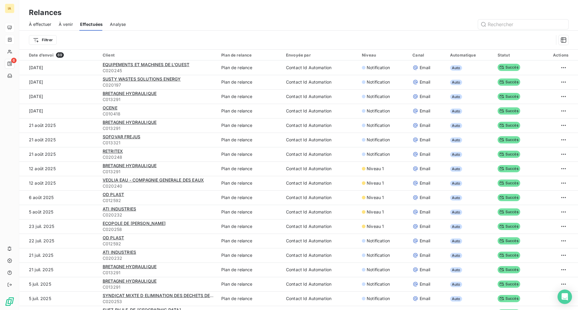
click at [125, 25] on span "Analyse" at bounding box center [118, 24] width 16 height 6
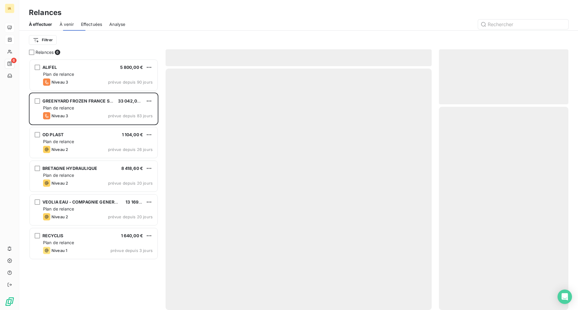
scroll to position [247, 125]
click at [326, 121] on div at bounding box center [298, 190] width 266 height 242
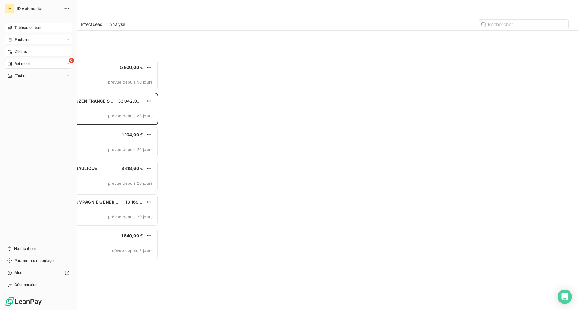
click at [22, 52] on span "Clients" at bounding box center [21, 51] width 12 height 5
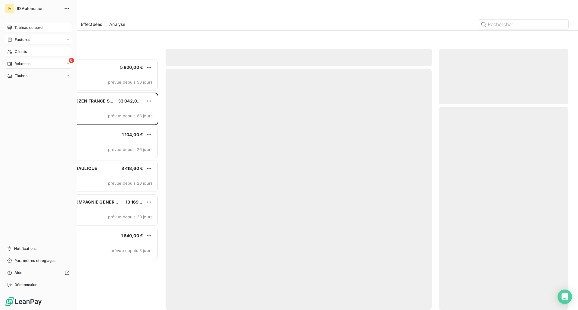
scroll to position [247, 125]
click at [24, 52] on span "Clients" at bounding box center [21, 51] width 12 height 5
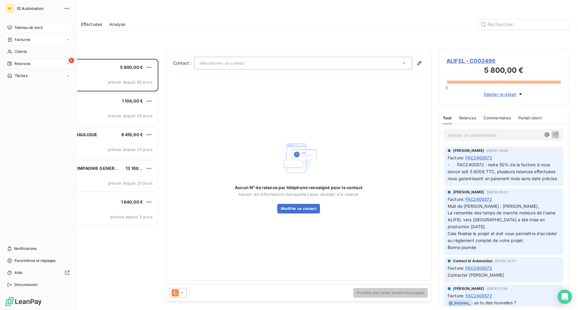
drag, startPoint x: 24, startPoint y: 7, endPoint x: 52, endPoint y: 8, distance: 28.0
click at [24, 7] on span "ID Automation" at bounding box center [38, 8] width 43 height 5
click at [68, 8] on icon "button" at bounding box center [67, 8] width 6 height 6
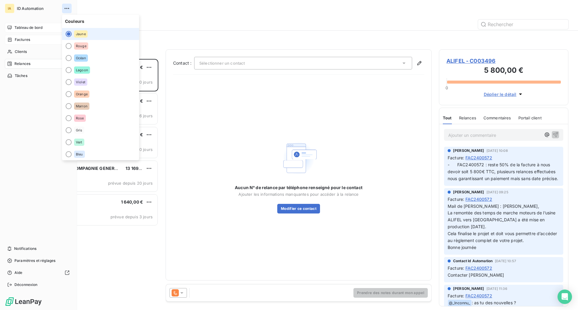
click at [68, 8] on icon "button" at bounding box center [67, 8] width 6 height 6
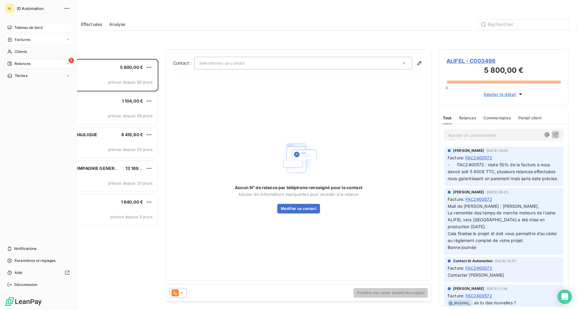
click at [39, 25] on span "Tableau de bord" at bounding box center [28, 27] width 28 height 5
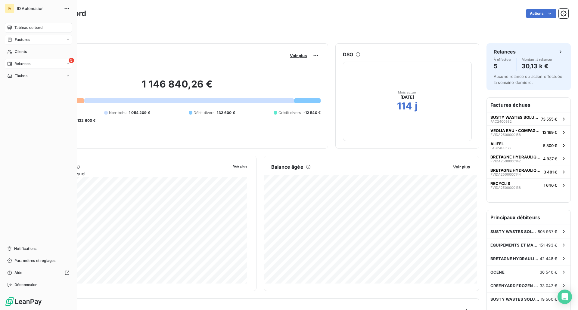
click at [19, 62] on span "Relances" at bounding box center [22, 63] width 16 height 5
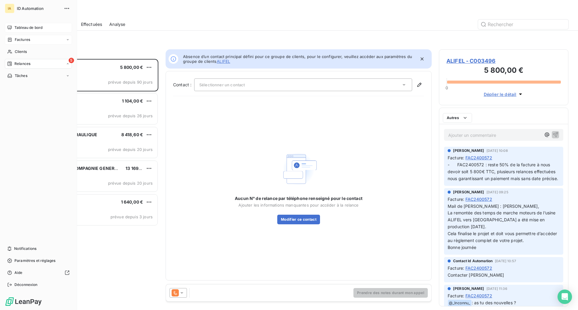
scroll to position [247, 125]
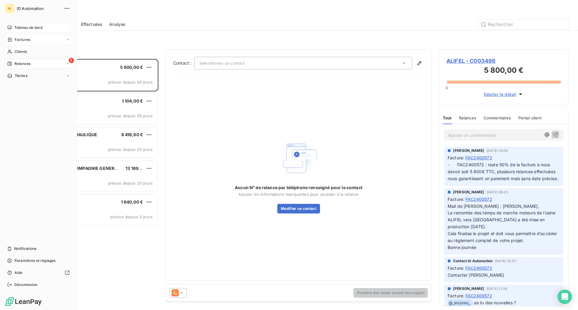
click at [28, 26] on span "Tableau de bord" at bounding box center [28, 27] width 28 height 5
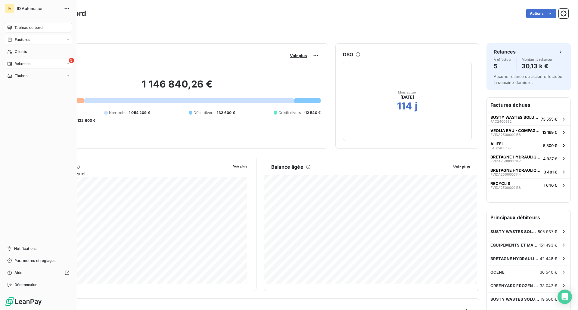
click at [26, 38] on span "Factures" at bounding box center [22, 39] width 15 height 5
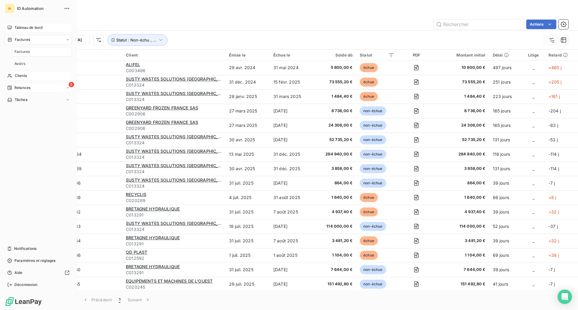
click at [22, 72] on div "Clients" at bounding box center [38, 76] width 67 height 10
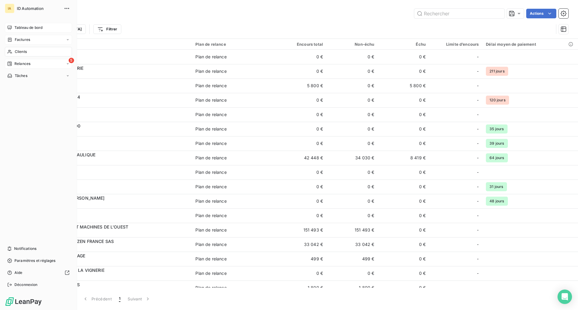
click at [19, 39] on span "Factures" at bounding box center [22, 39] width 15 height 5
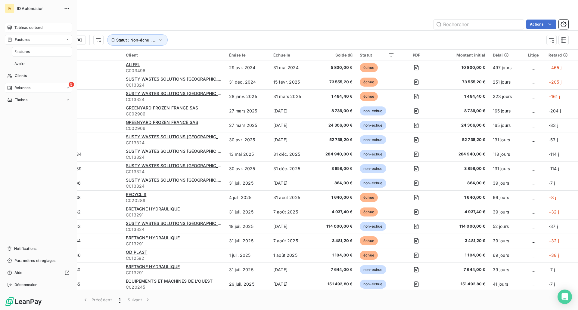
click at [24, 25] on span "Tableau de bord" at bounding box center [28, 27] width 28 height 5
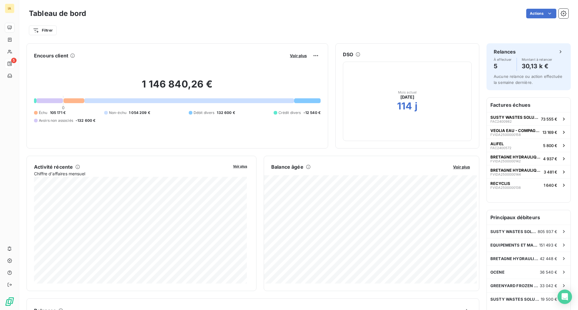
click at [76, 100] on div at bounding box center [73, 100] width 21 height 5
click at [293, 57] on span "Voir plus" at bounding box center [298, 55] width 17 height 5
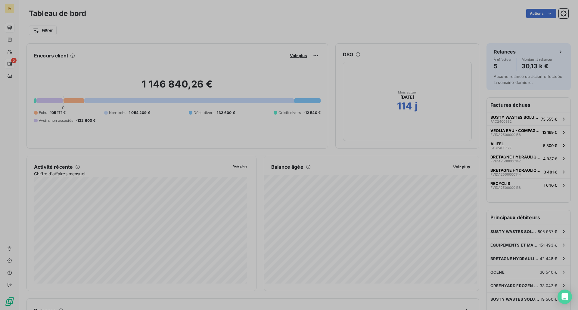
scroll to position [306, 227]
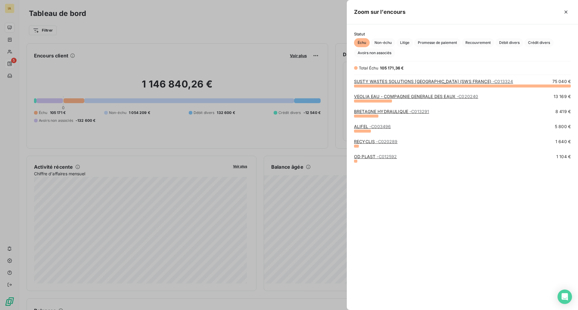
click at [362, 45] on span "Échu" at bounding box center [362, 42] width 16 height 9
click at [385, 43] on span "Non-échu" at bounding box center [383, 42] width 24 height 9
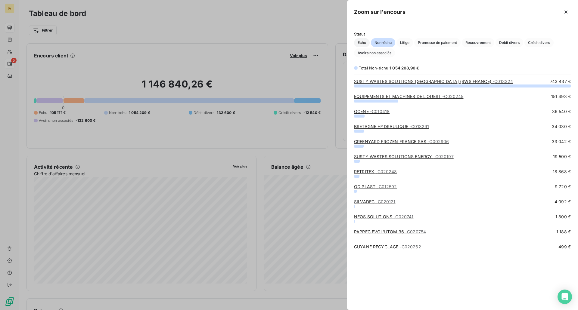
click at [361, 44] on span "Échu" at bounding box center [362, 42] width 16 height 9
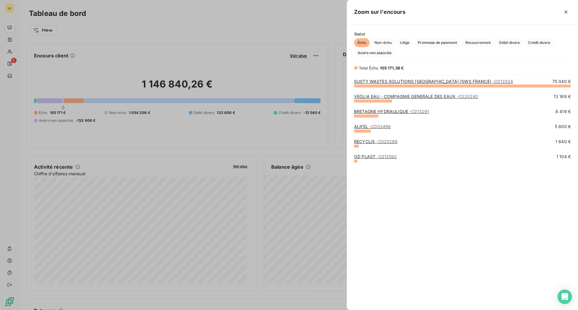
click at [370, 81] on link "SUSTY WASTES SOLUTIONS [GEOGRAPHIC_DATA] (SWS FRANCE) - C013324" at bounding box center [433, 81] width 159 height 5
